Goal: Transaction & Acquisition: Obtain resource

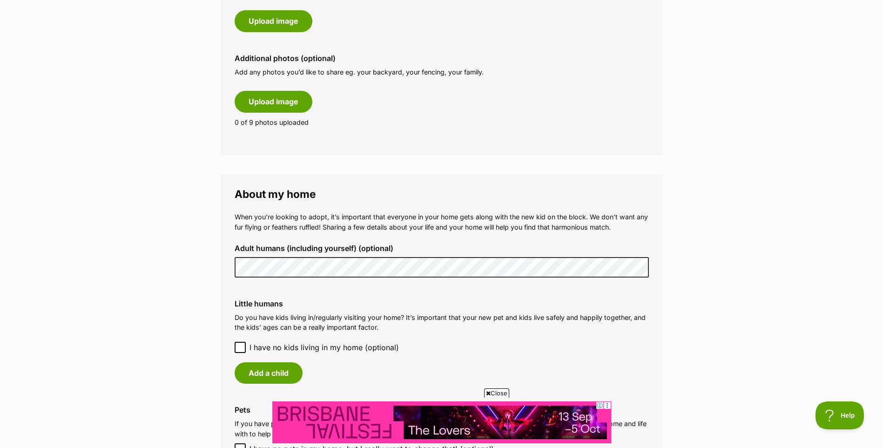
scroll to position [559, 0]
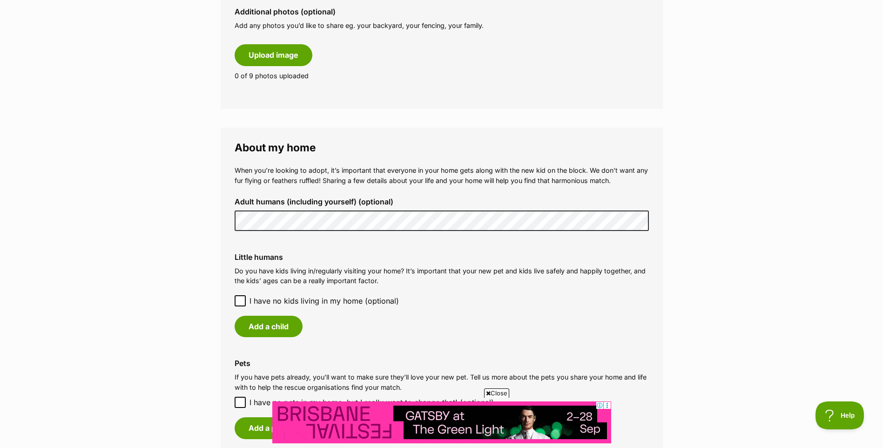
click at [239, 298] on icon at bounding box center [240, 301] width 7 height 7
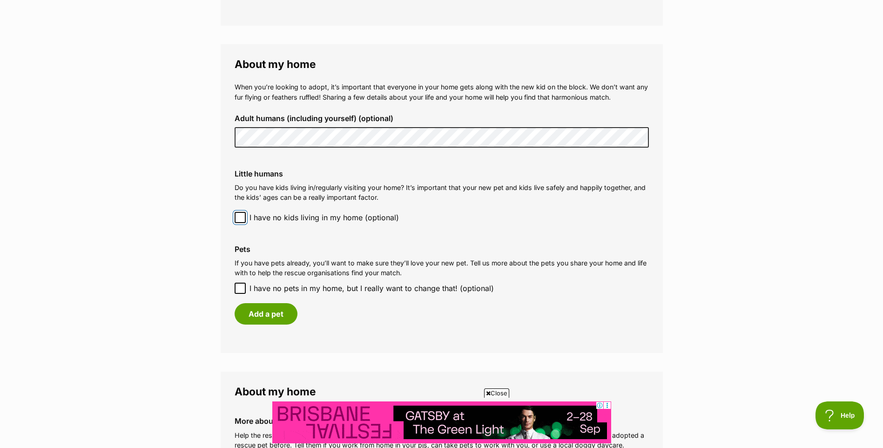
scroll to position [652, 0]
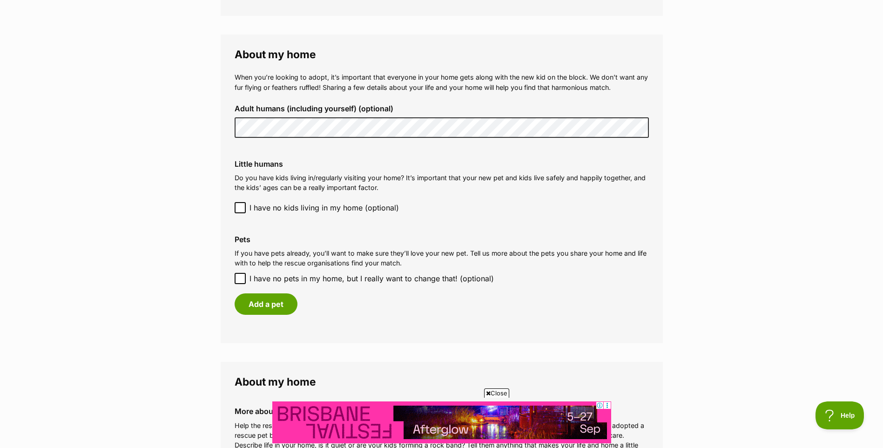
click at [237, 277] on icon at bounding box center [240, 278] width 7 height 7
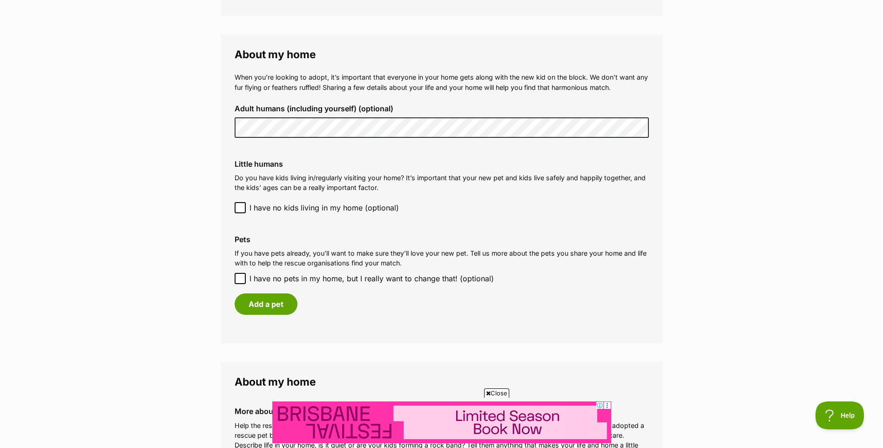
click at [237, 277] on input "I have no pets in my home, but I really want to change that! (optional)" at bounding box center [240, 278] width 11 height 11
checkbox input "true"
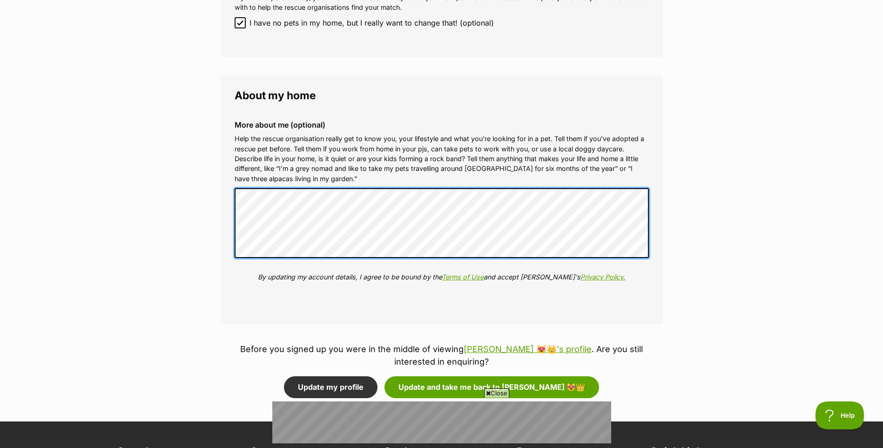
scroll to position [978, 0]
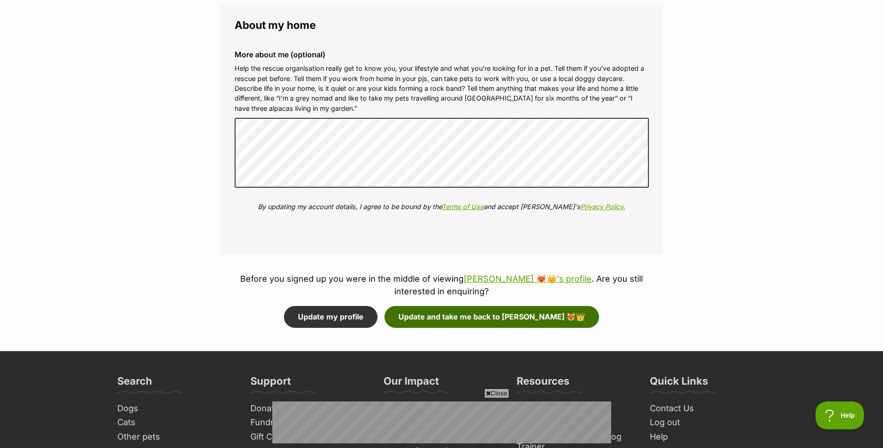
click at [479, 316] on button "Update and take me back to Elani 😻👑" at bounding box center [492, 316] width 215 height 21
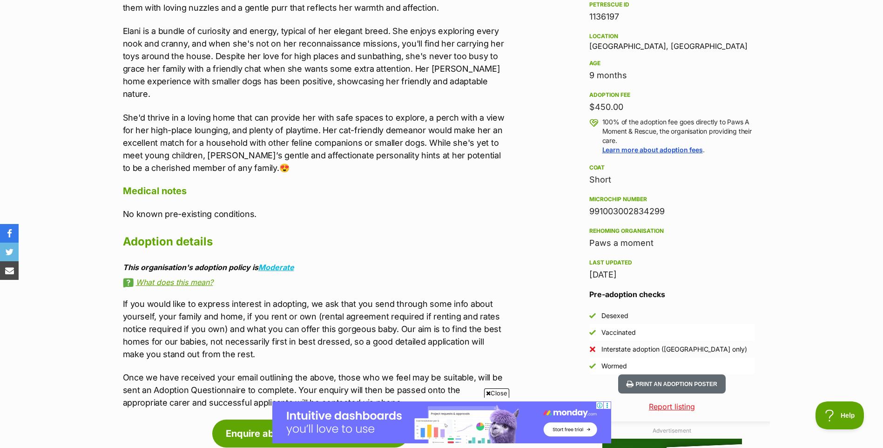
scroll to position [466, 0]
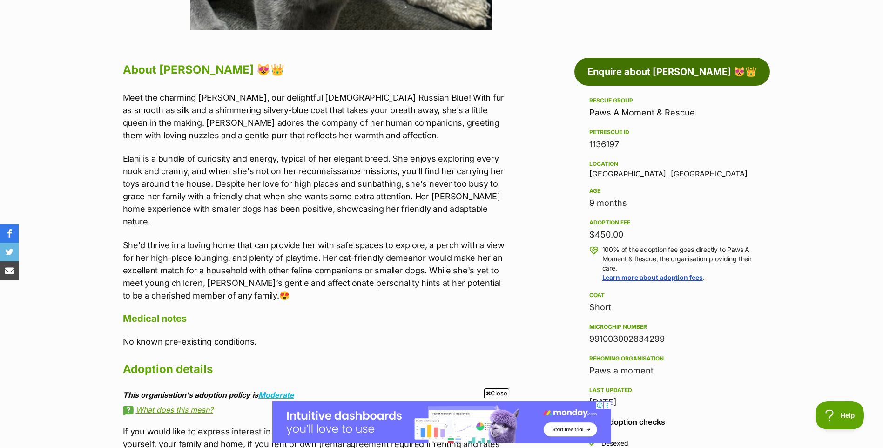
click at [660, 76] on link "Enquire about [PERSON_NAME] 😻👑" at bounding box center [673, 72] width 196 height 28
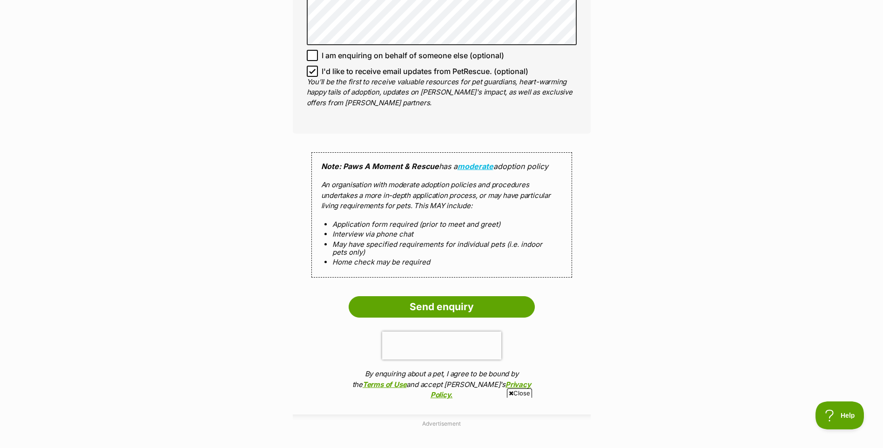
scroll to position [698, 0]
click at [443, 299] on input "Send enquiry" at bounding box center [442, 305] width 186 height 21
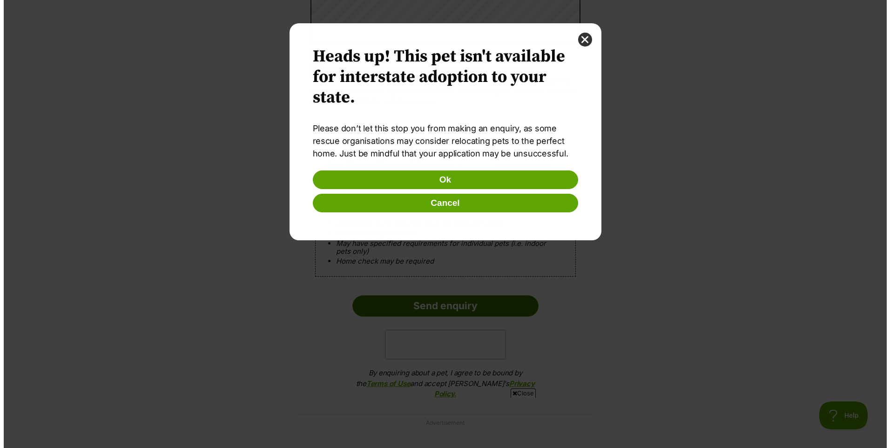
scroll to position [0, 0]
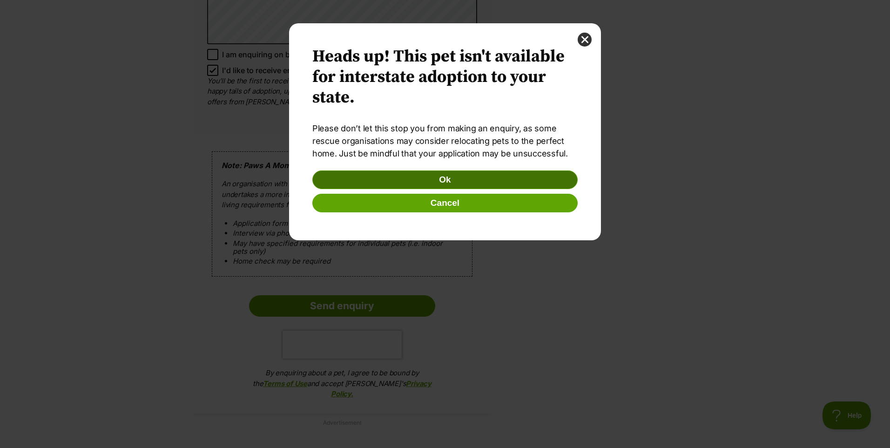
click at [452, 189] on button "Ok" at bounding box center [444, 179] width 265 height 19
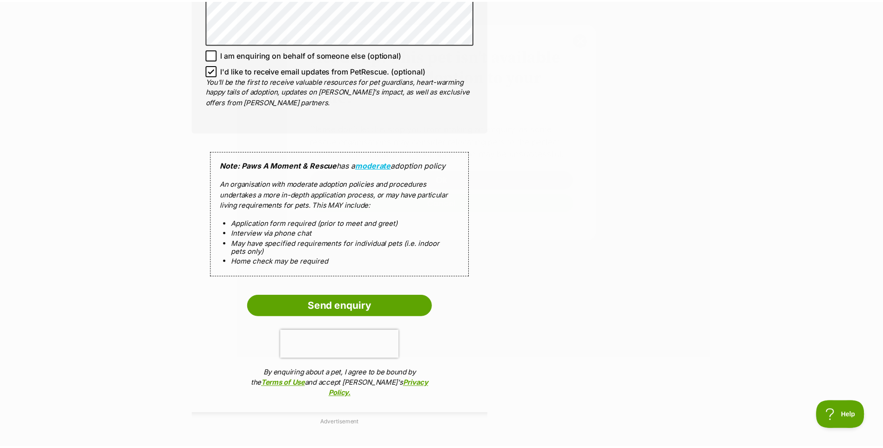
scroll to position [698, 0]
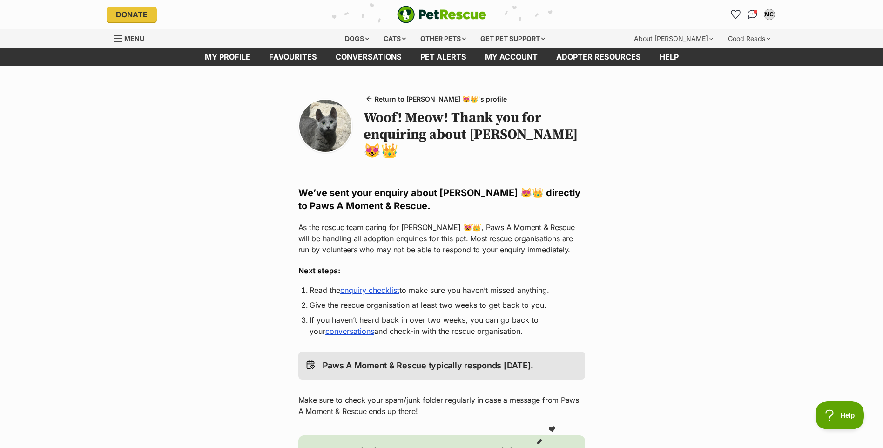
click at [346, 326] on link "conversations" at bounding box center [349, 330] width 49 height 9
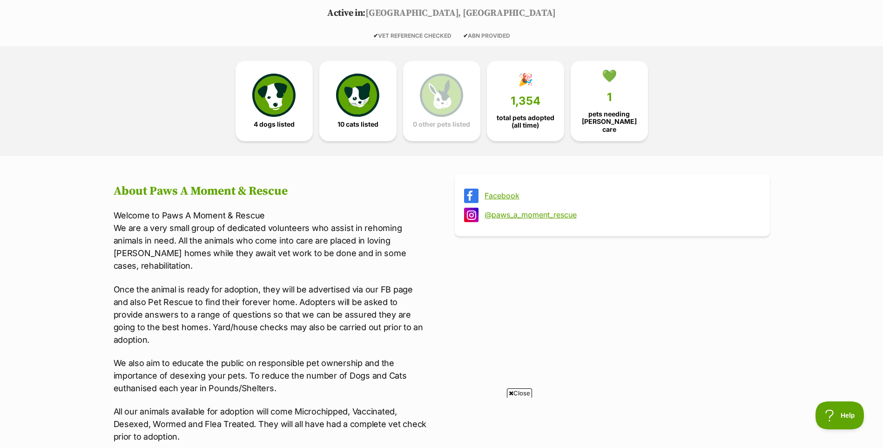
scroll to position [140, 0]
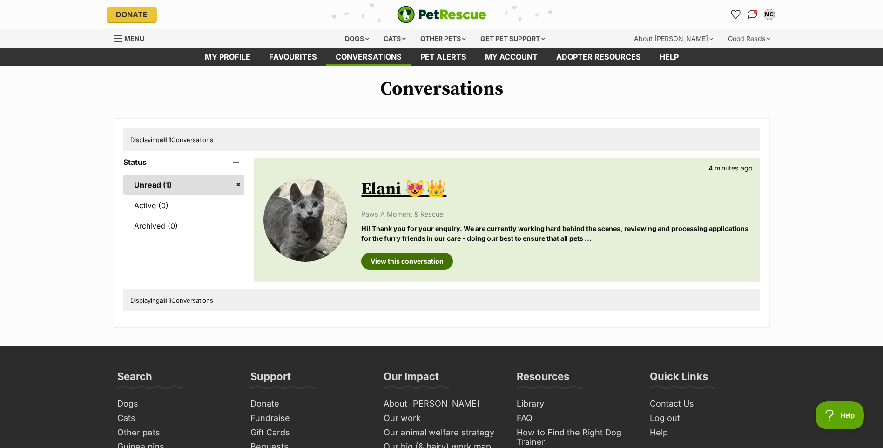
click at [407, 266] on link "View this conversation" at bounding box center [407, 261] width 92 height 17
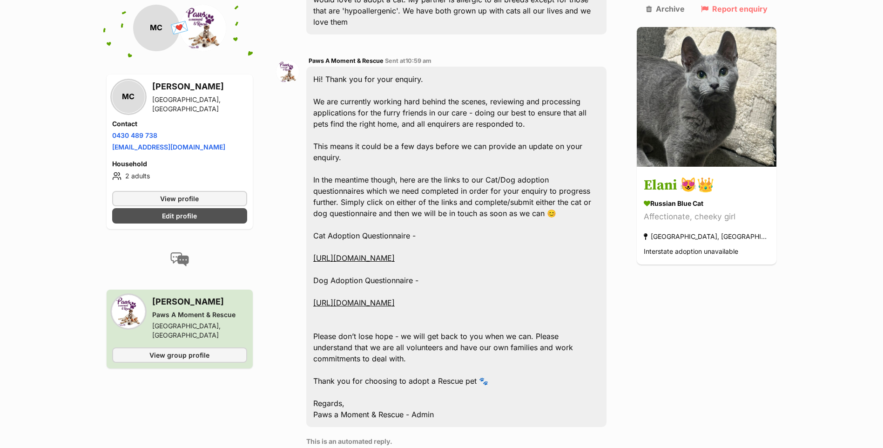
scroll to position [318, 0]
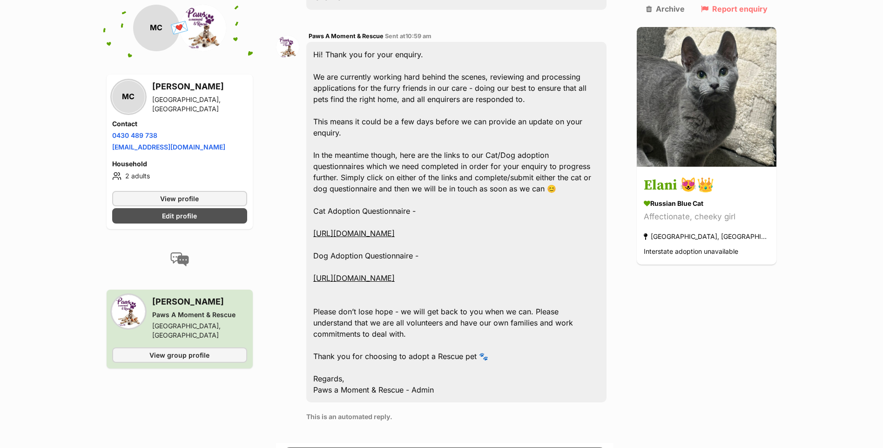
click at [395, 229] on link "[URL][DOMAIN_NAME]" at bounding box center [353, 233] width 81 height 9
